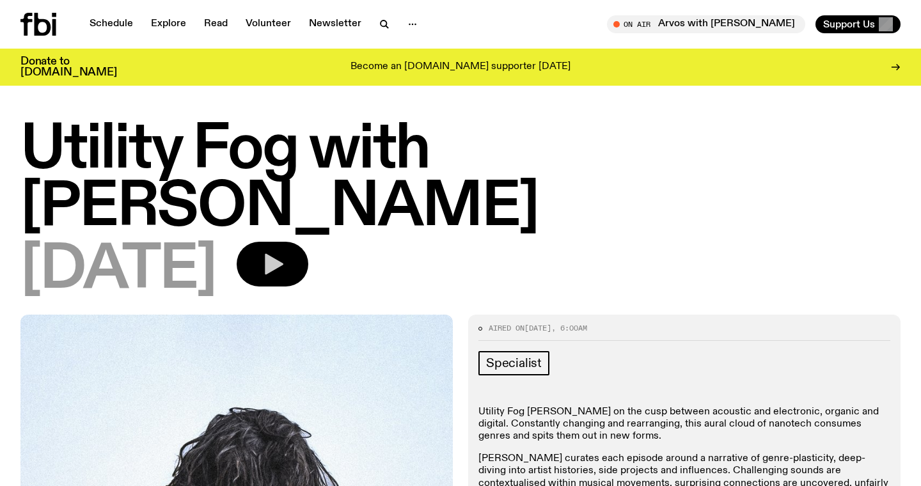
click at [285, 251] on icon "button" at bounding box center [273, 264] width 26 height 26
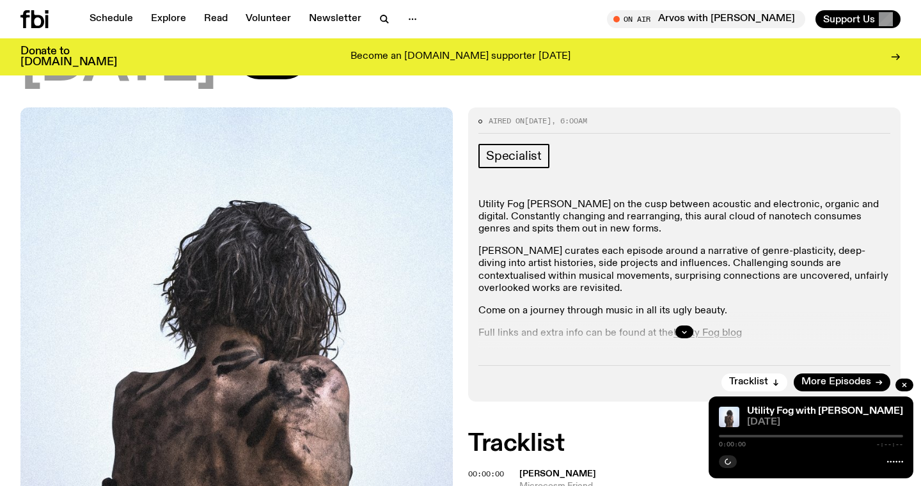
scroll to position [231, 0]
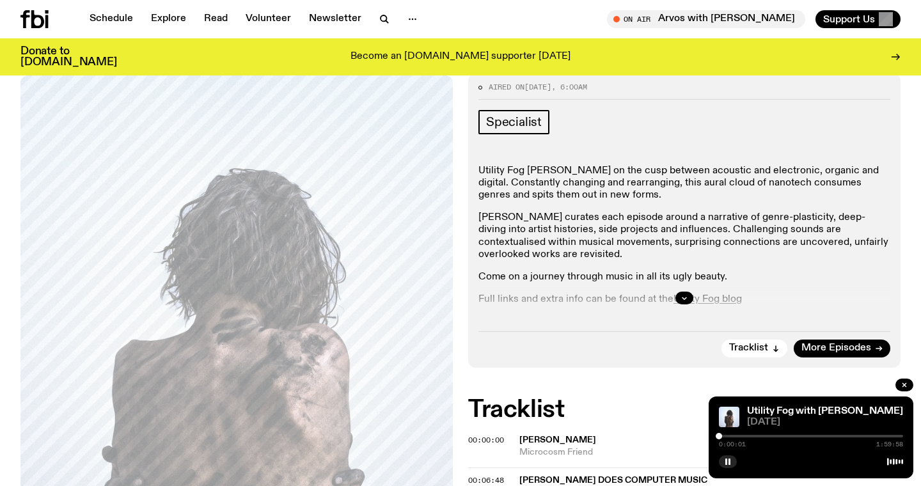
drag, startPoint x: 721, startPoint y: 439, endPoint x: 749, endPoint y: 433, distance: 29.3
click at [755, 436] on div "0:00:01 1:59:58" at bounding box center [811, 439] width 184 height 15
drag, startPoint x: 725, startPoint y: 436, endPoint x: 744, endPoint y: 436, distance: 19.2
click at [744, 436] on div at bounding box center [811, 436] width 184 height 3
drag, startPoint x: 747, startPoint y: 437, endPoint x: 783, endPoint y: 435, distance: 35.9
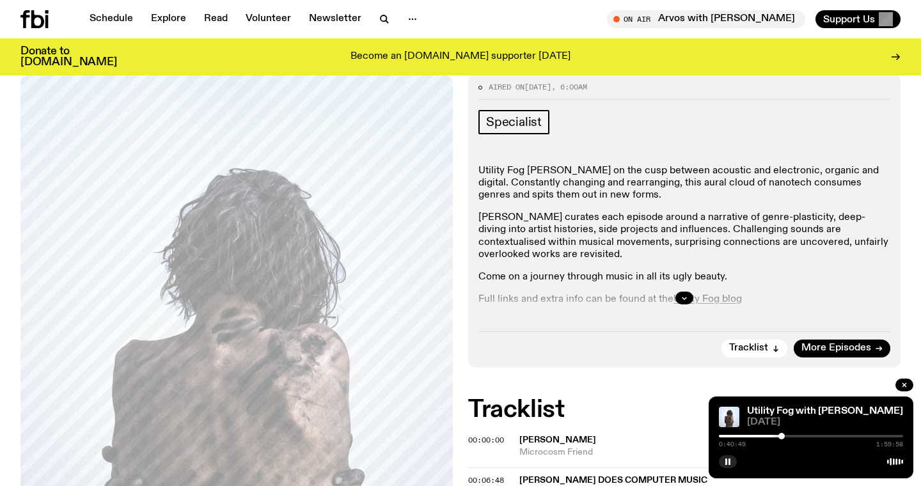
click at [783, 435] on div at bounding box center [781, 436] width 6 height 6
drag, startPoint x: 783, startPoint y: 436, endPoint x: 792, endPoint y: 435, distance: 9.7
click at [792, 435] on div at bounding box center [791, 436] width 6 height 6
click at [798, 435] on div at bounding box center [798, 436] width 6 height 6
drag, startPoint x: 799, startPoint y: 437, endPoint x: 806, endPoint y: 436, distance: 7.1
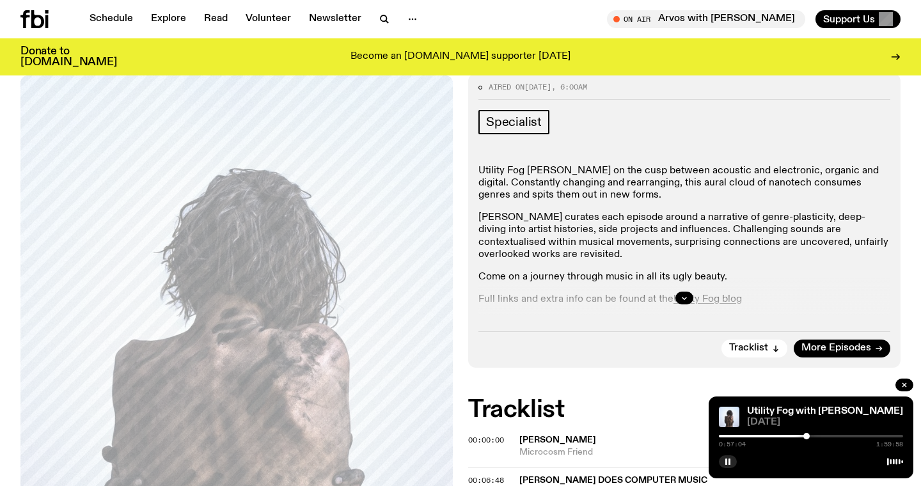
click at [806, 436] on div at bounding box center [806, 436] width 6 height 6
click at [810, 437] on div at bounding box center [809, 436] width 6 height 6
click at [806, 436] on div at bounding box center [806, 436] width 6 height 6
click at [808, 435] on div at bounding box center [808, 436] width 6 height 6
click at [809, 435] on div at bounding box center [809, 436] width 6 height 6
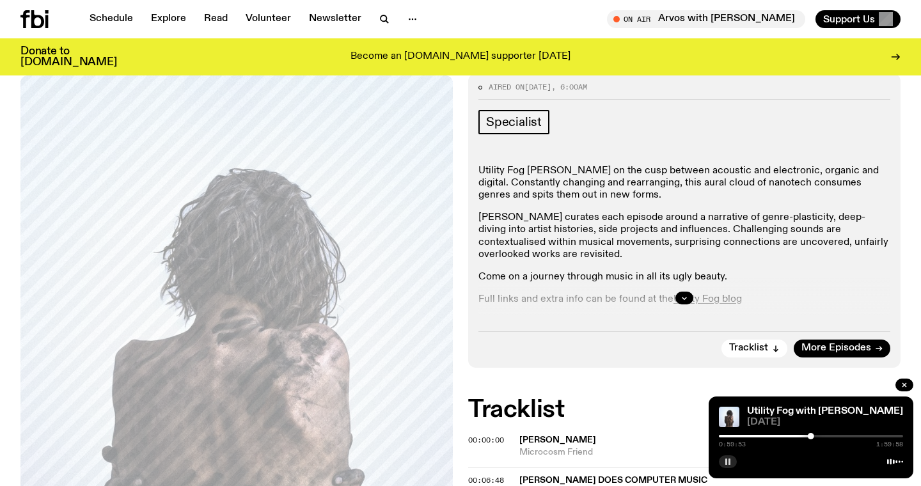
click at [728, 466] on button "button" at bounding box center [728, 461] width 18 height 13
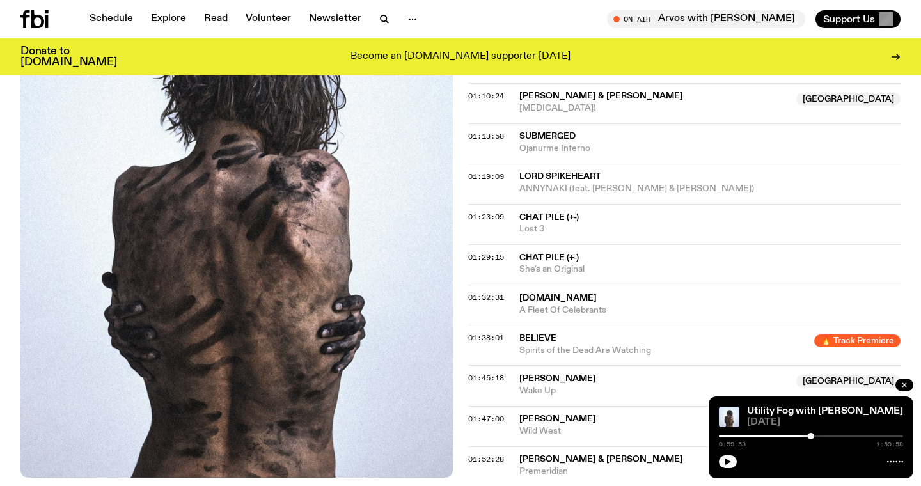
scroll to position [1054, 0]
